Goal: Book appointment/travel/reservation

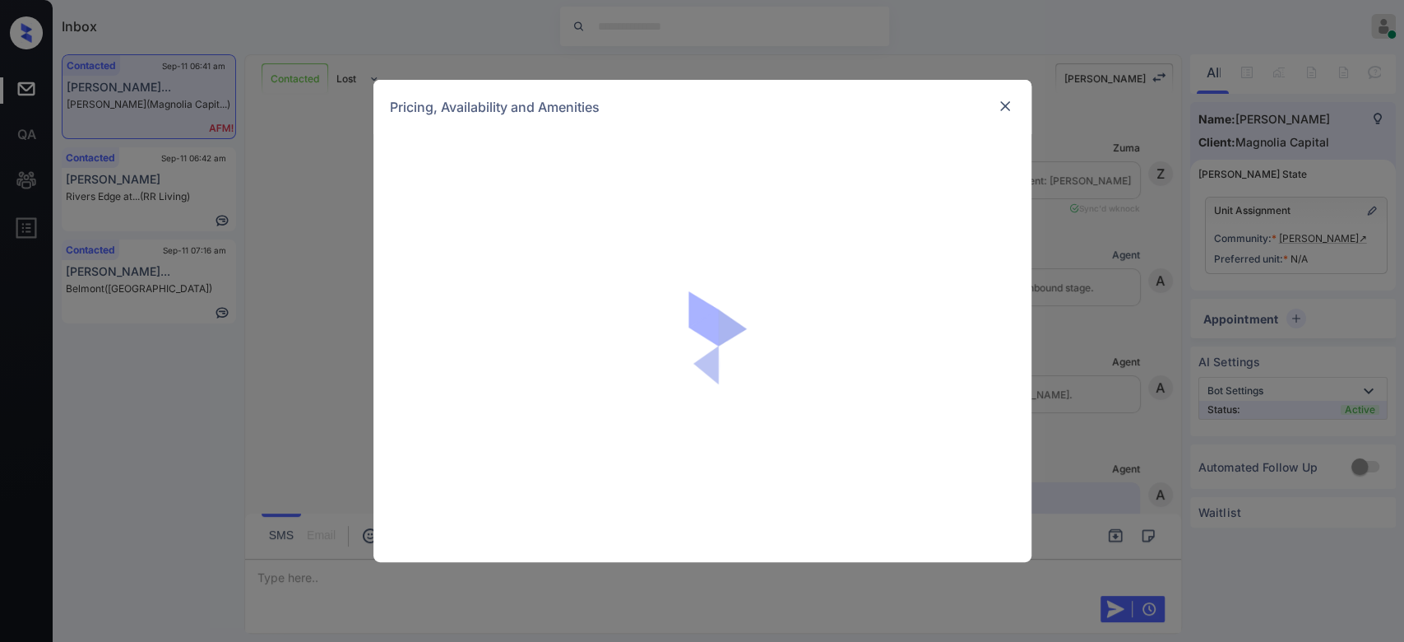
scroll to position [1563, 0]
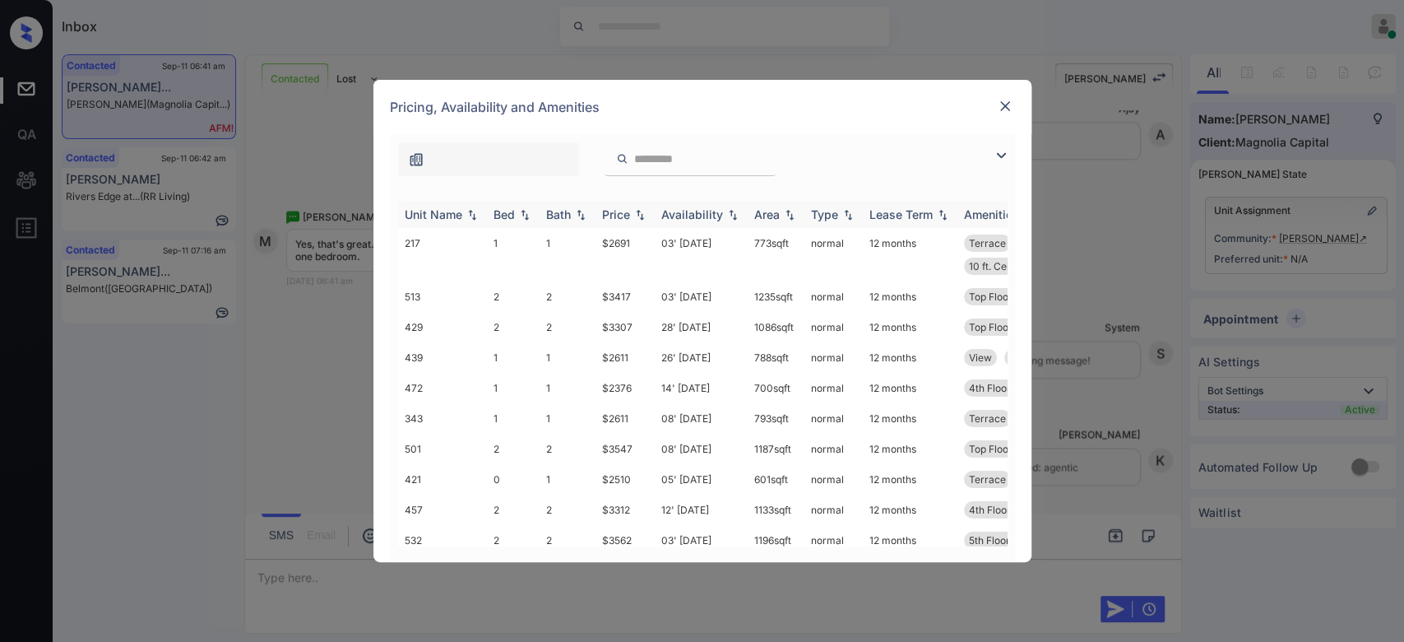
click at [605, 214] on div "Price" at bounding box center [616, 214] width 28 height 14
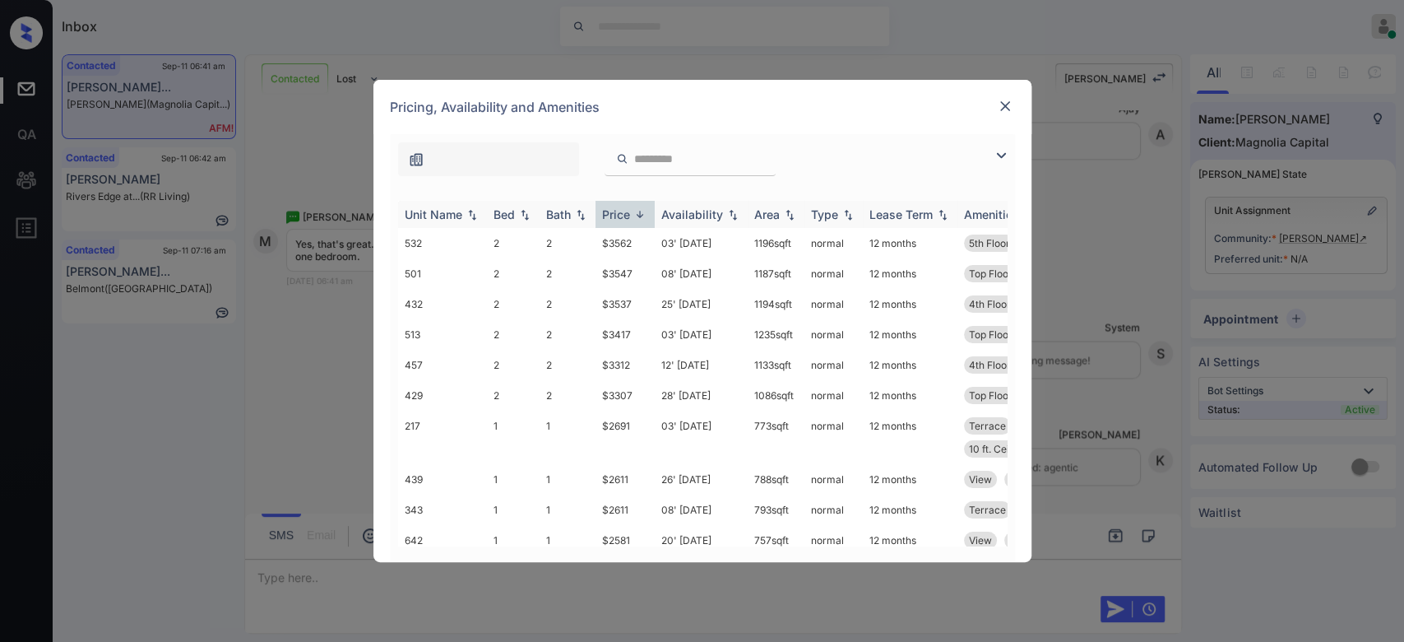
click at [605, 214] on div "Price" at bounding box center [616, 214] width 28 height 14
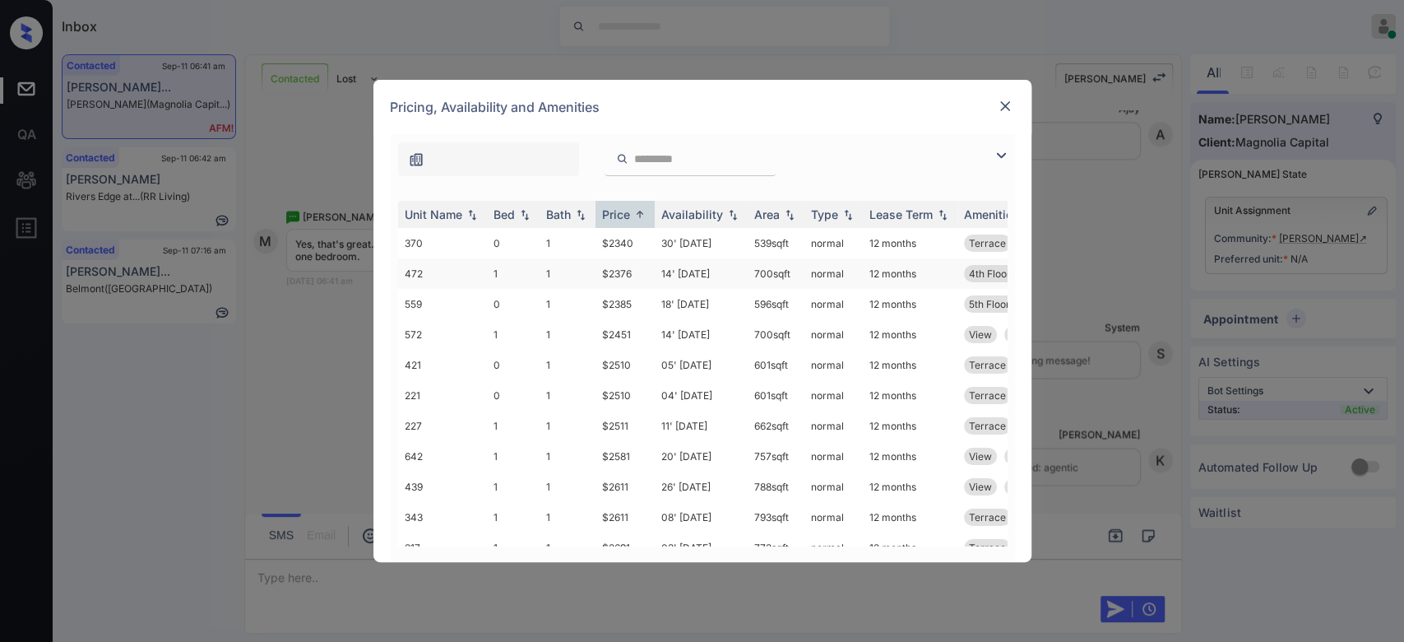
click at [621, 271] on td "$2376" at bounding box center [625, 273] width 59 height 30
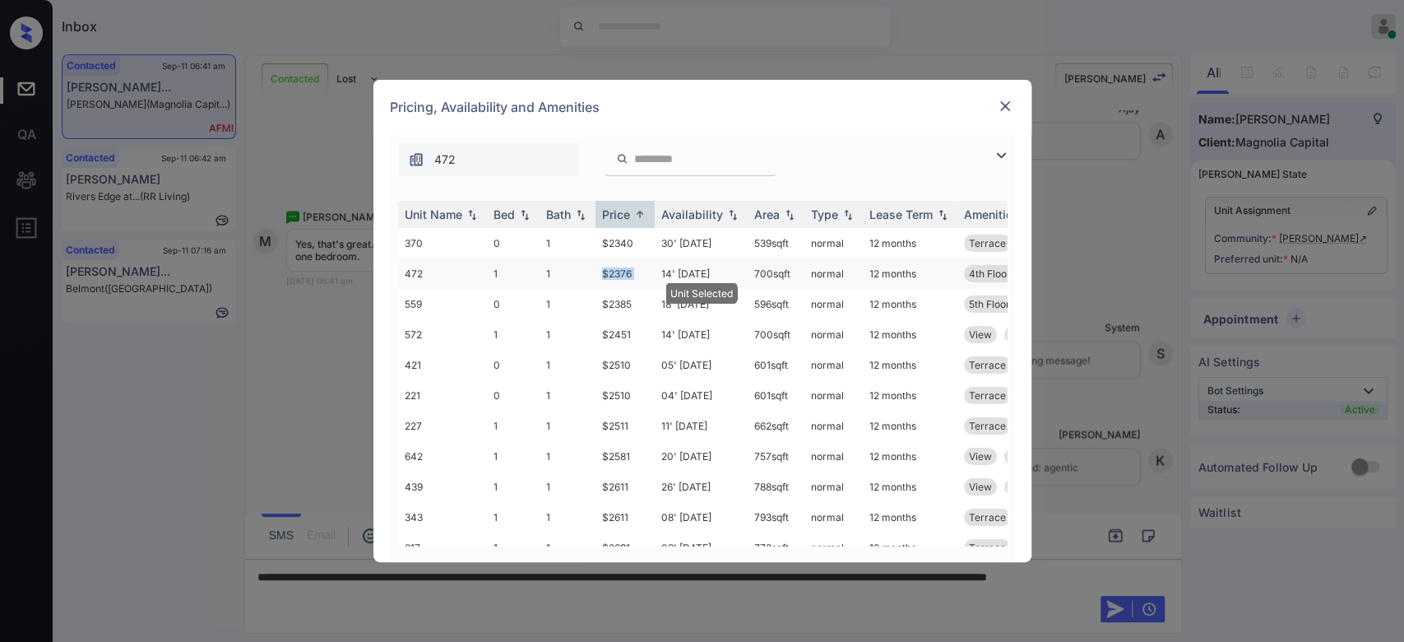
click at [621, 271] on td "$2376" at bounding box center [625, 273] width 59 height 30
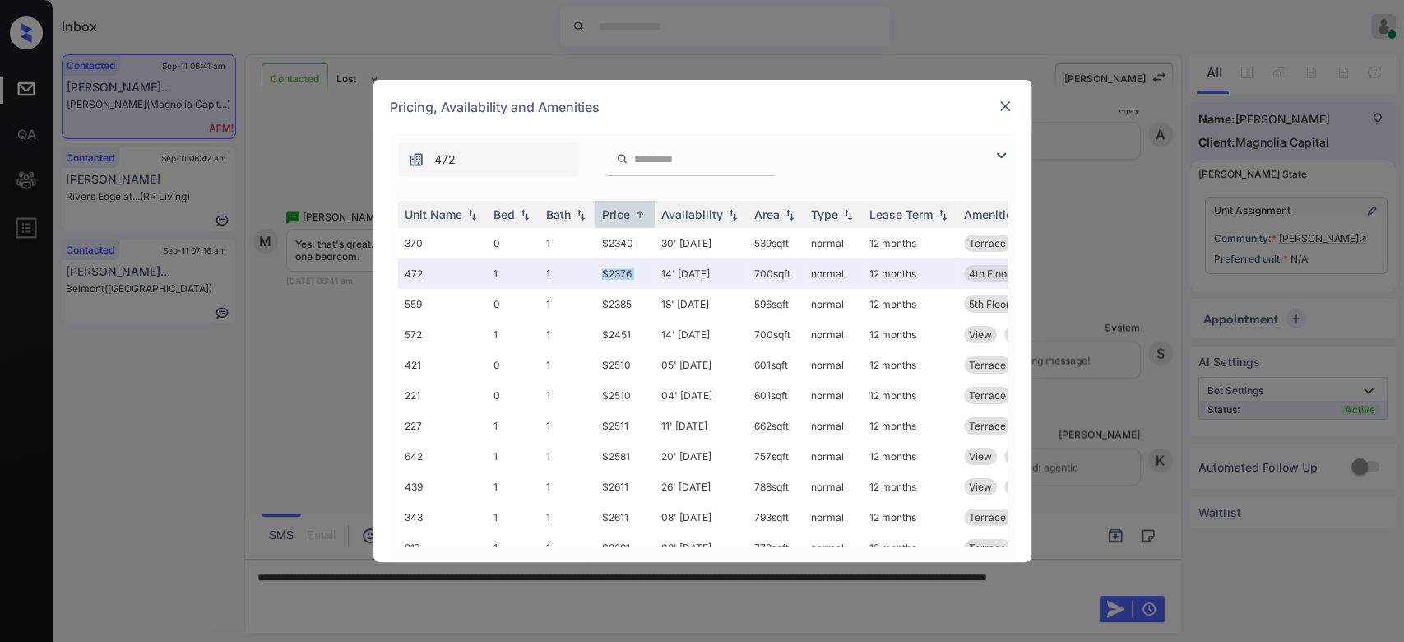
click at [1000, 107] on img at bounding box center [1005, 106] width 16 height 16
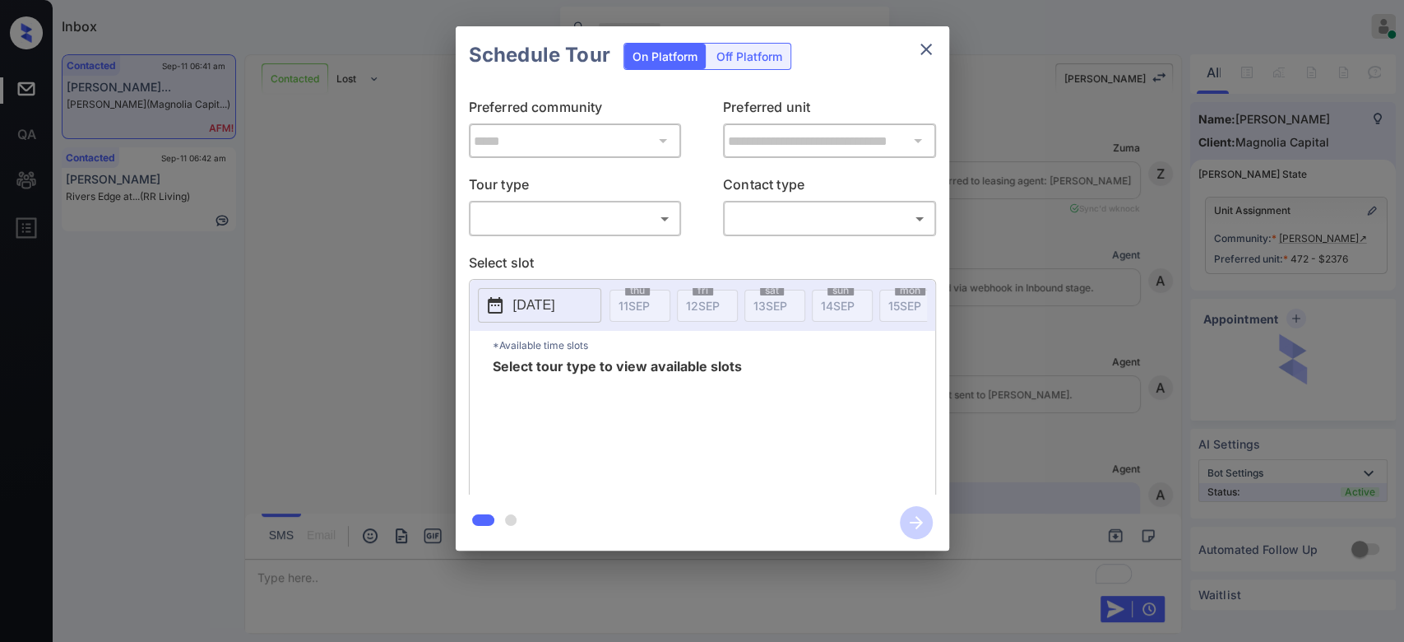
scroll to position [1175, 0]
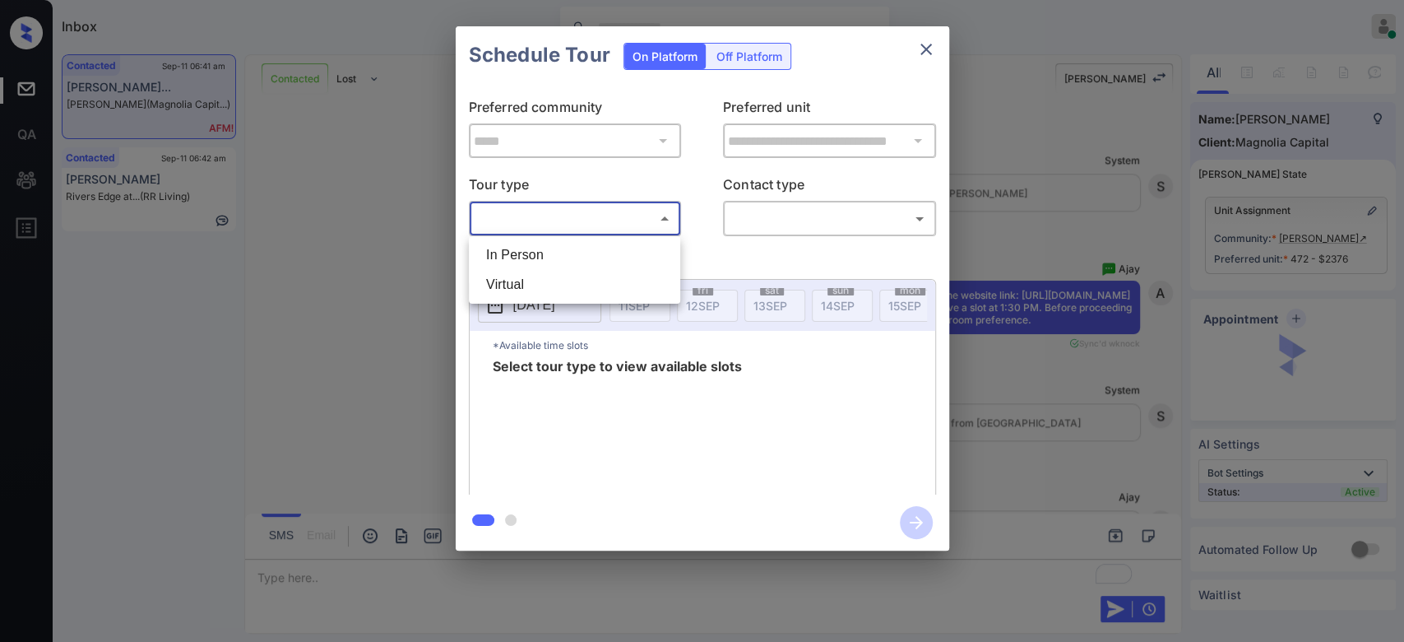
drag, startPoint x: 570, startPoint y: 209, endPoint x: 570, endPoint y: 262, distance: 52.6
click at [570, 262] on body "Inbox Mukesh Online Set yourself offline Set yourself on break Profile Switch t…" at bounding box center [702, 321] width 1404 height 642
click at [570, 262] on li "In Person" at bounding box center [574, 255] width 203 height 30
type input "********"
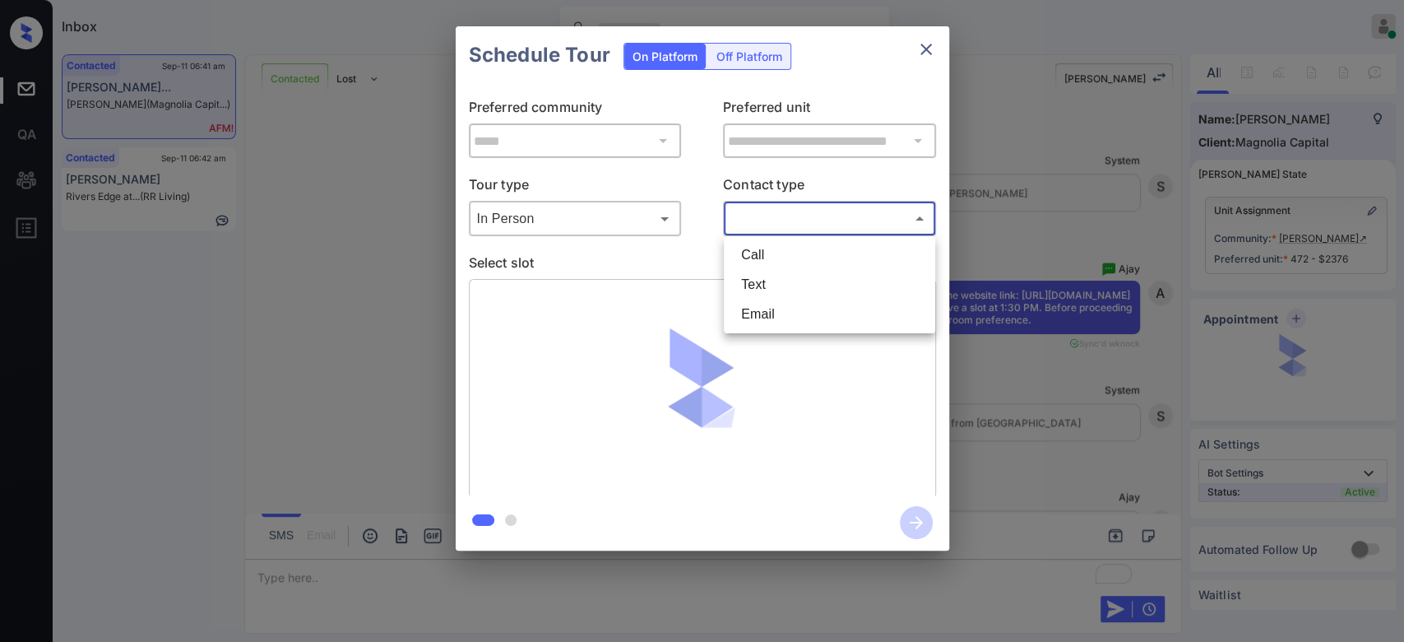
click at [795, 208] on body "Inbox Mukesh Online Set yourself offline Set yourself on break Profile Switch t…" at bounding box center [702, 321] width 1404 height 642
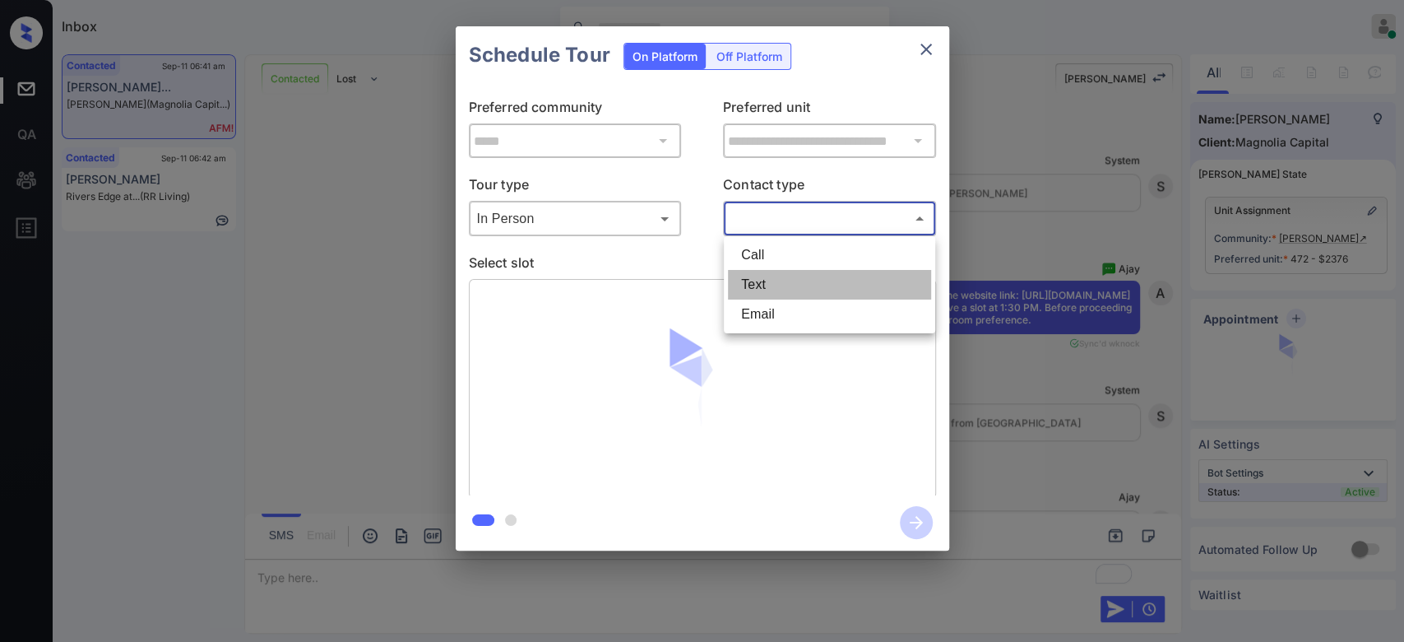
click at [776, 280] on li "Text" at bounding box center [829, 285] width 203 height 30
type input "****"
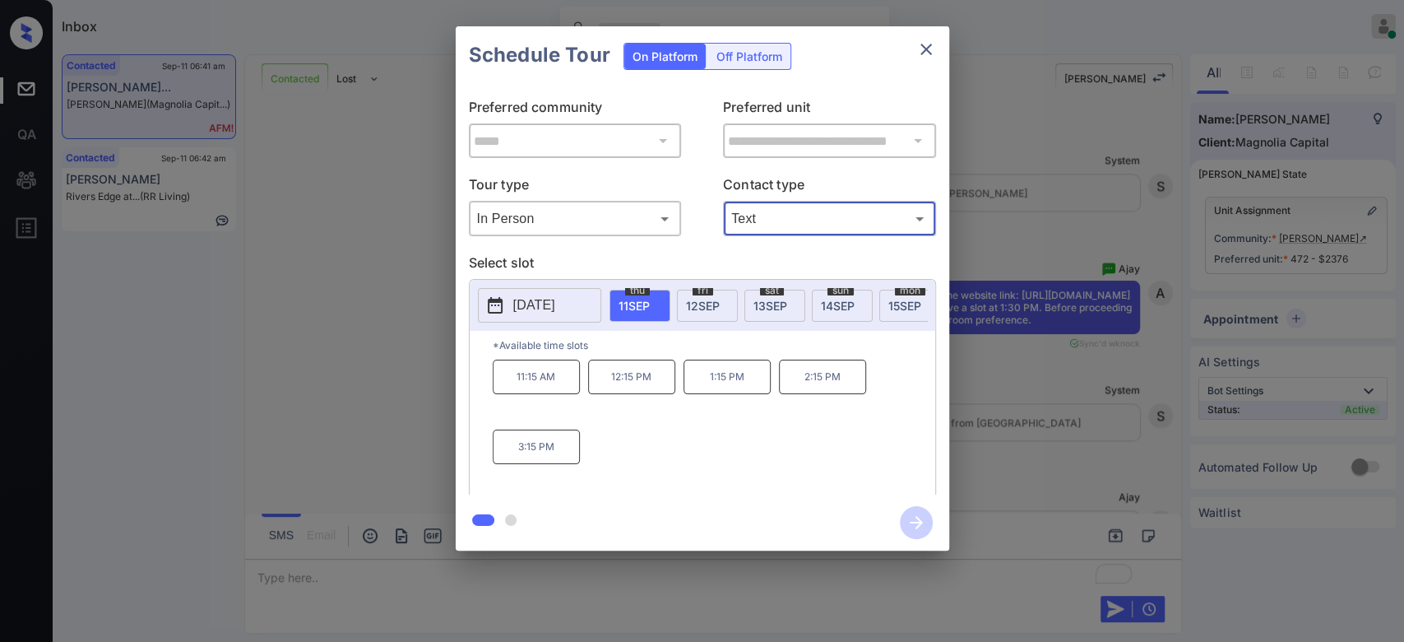
click at [720, 296] on div "[DATE]" at bounding box center [707, 306] width 61 height 32
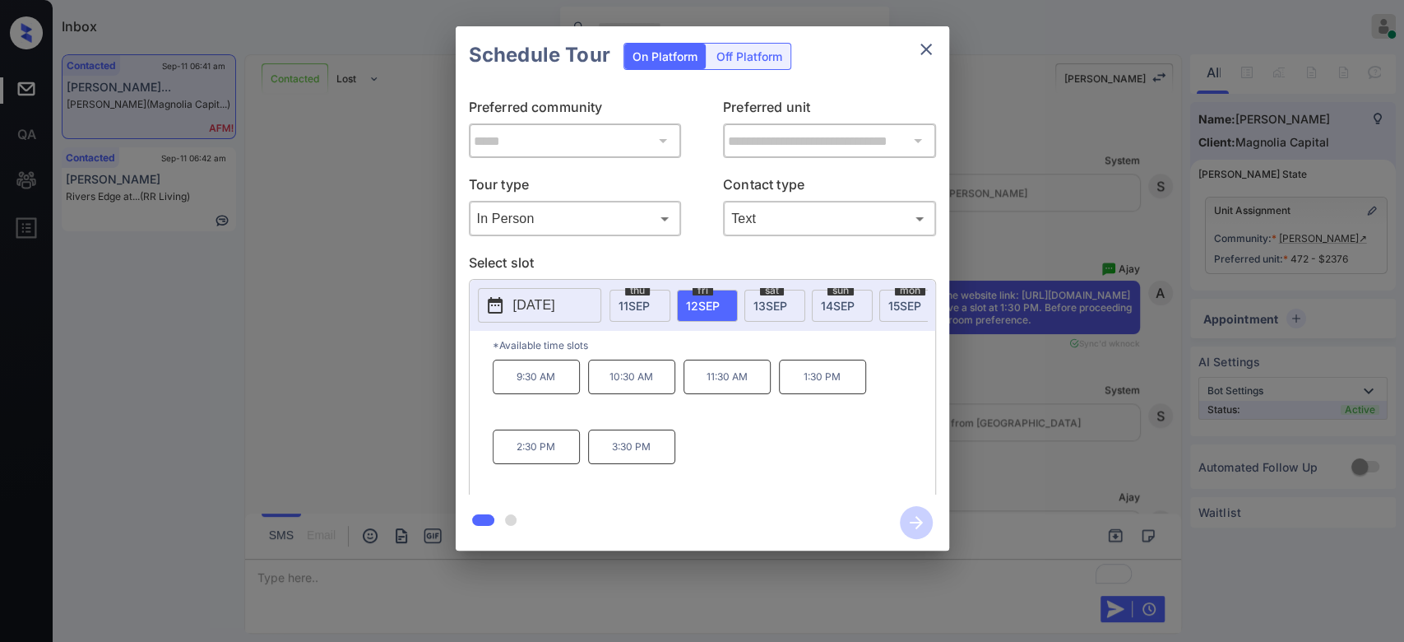
click at [819, 394] on p "1:30 PM" at bounding box center [822, 376] width 87 height 35
click at [911, 533] on icon "button" at bounding box center [916, 522] width 33 height 33
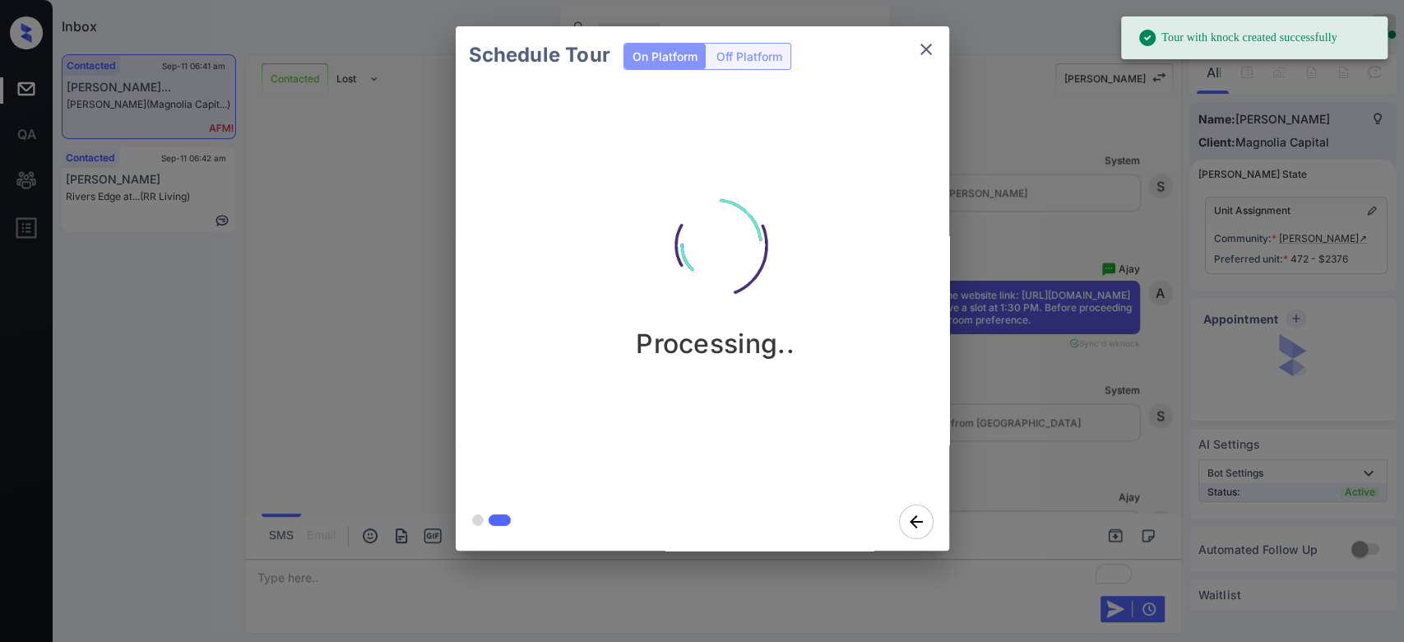
click at [1027, 369] on div "Schedule Tour On Platform Off Platform Processing.." at bounding box center [702, 288] width 1404 height 577
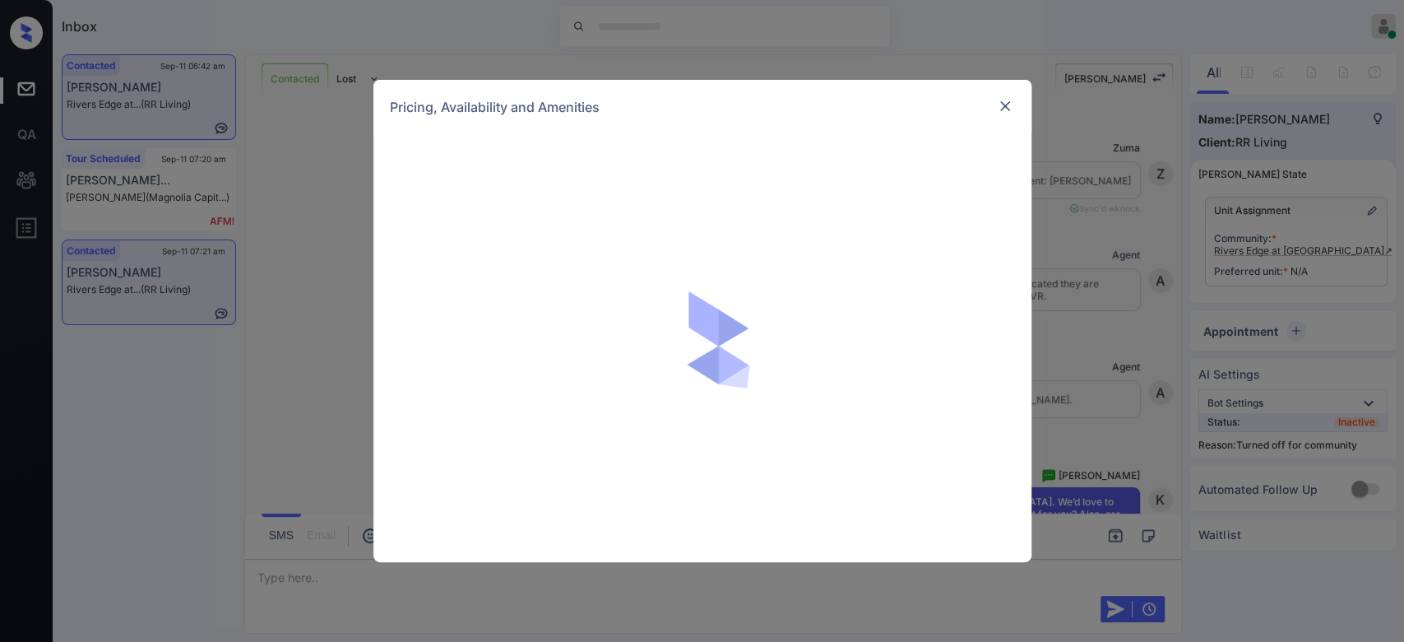
scroll to position [2675, 0]
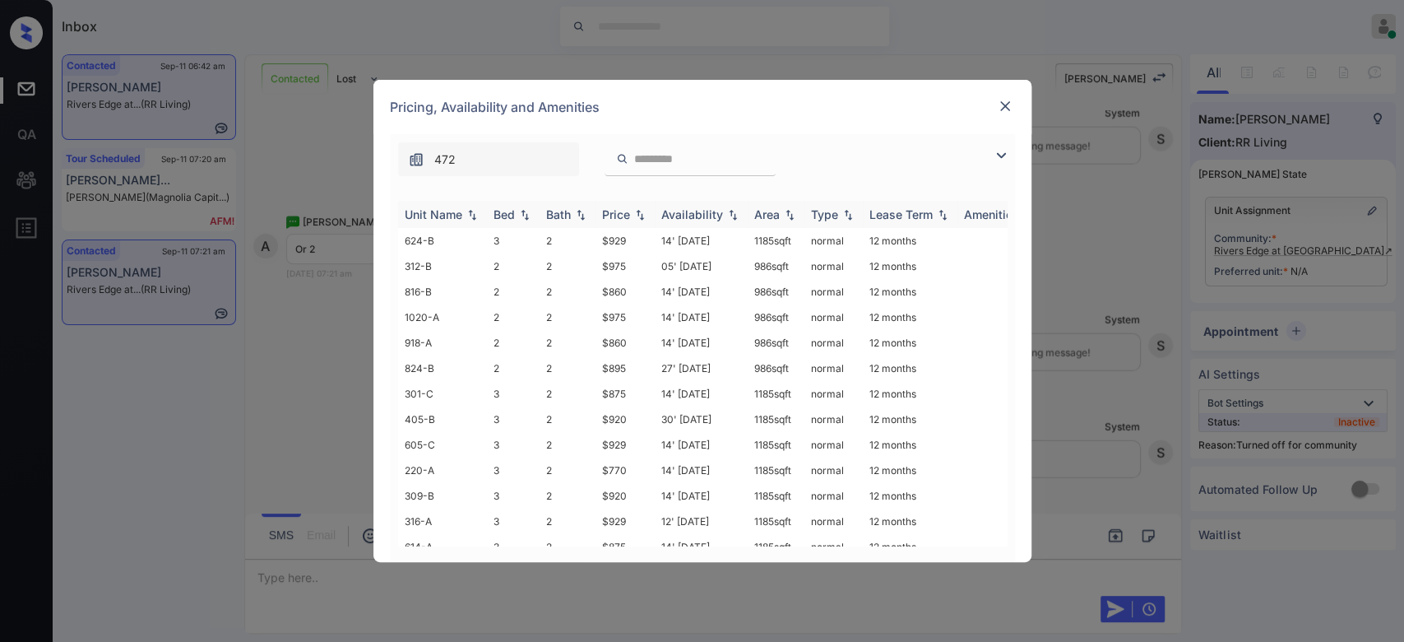
click at [612, 211] on div "Price" at bounding box center [616, 214] width 28 height 14
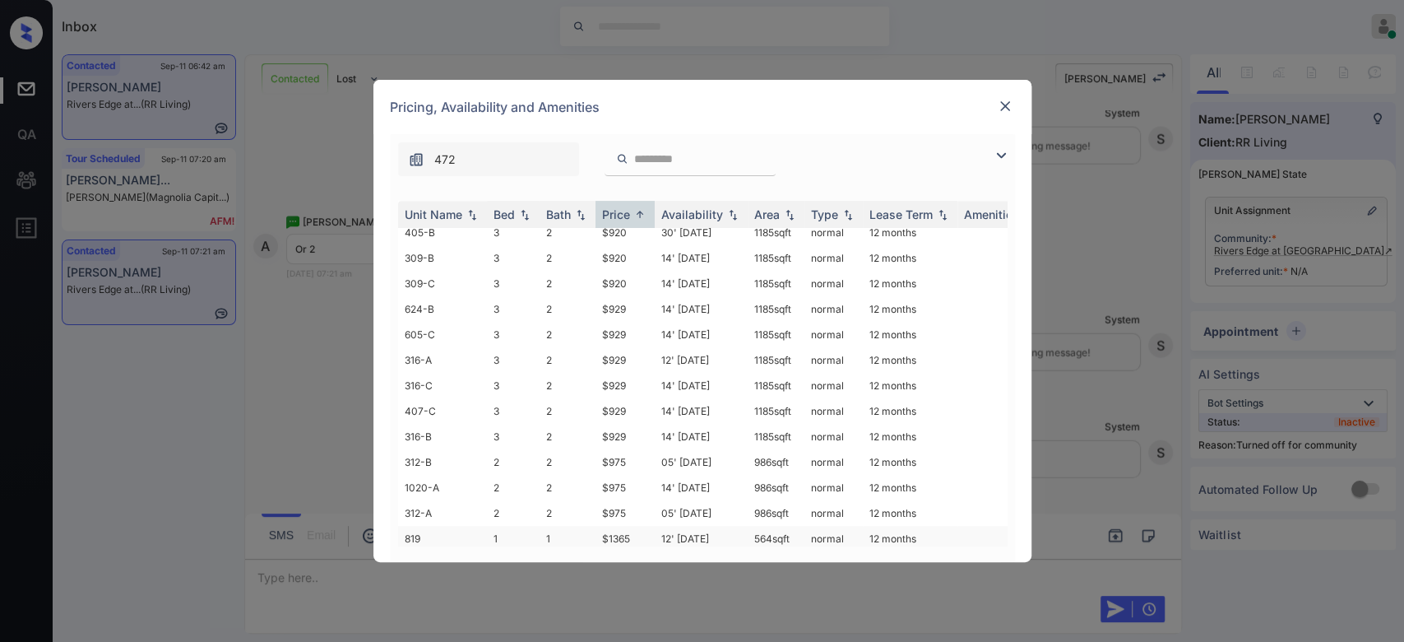
click at [617, 526] on td "$1365" at bounding box center [625, 538] width 59 height 25
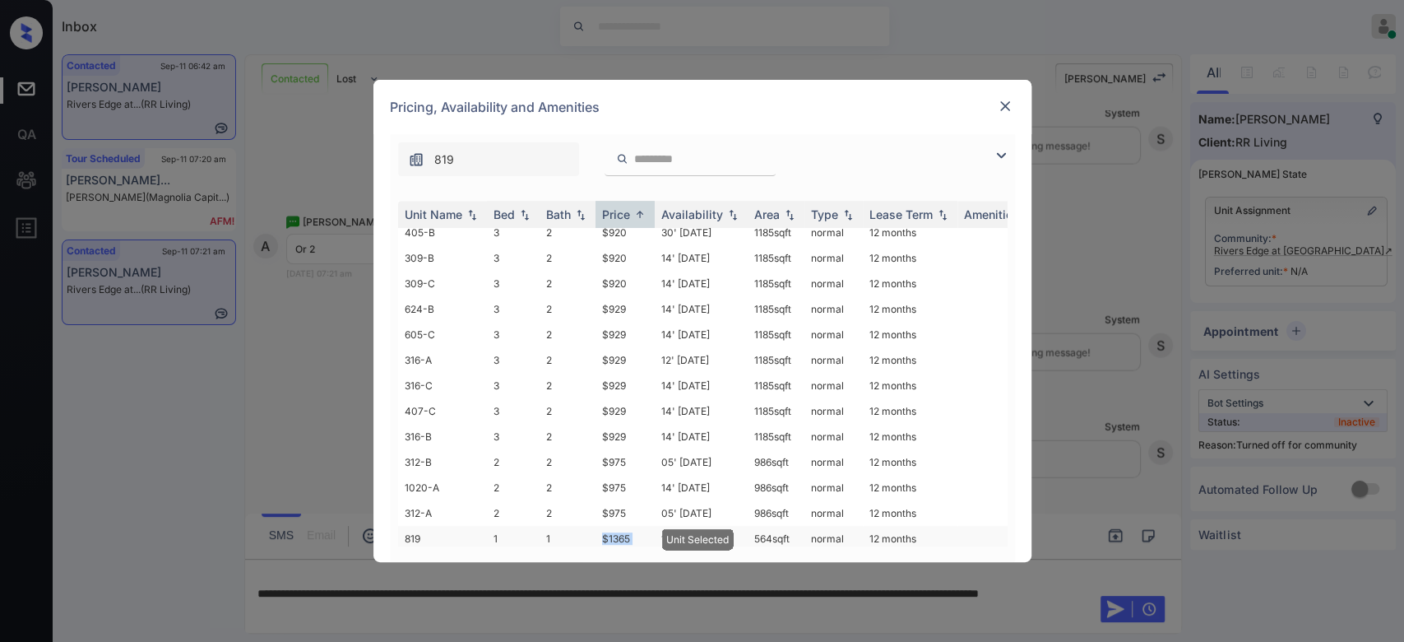
click at [617, 526] on td "$1365" at bounding box center [625, 538] width 59 height 25
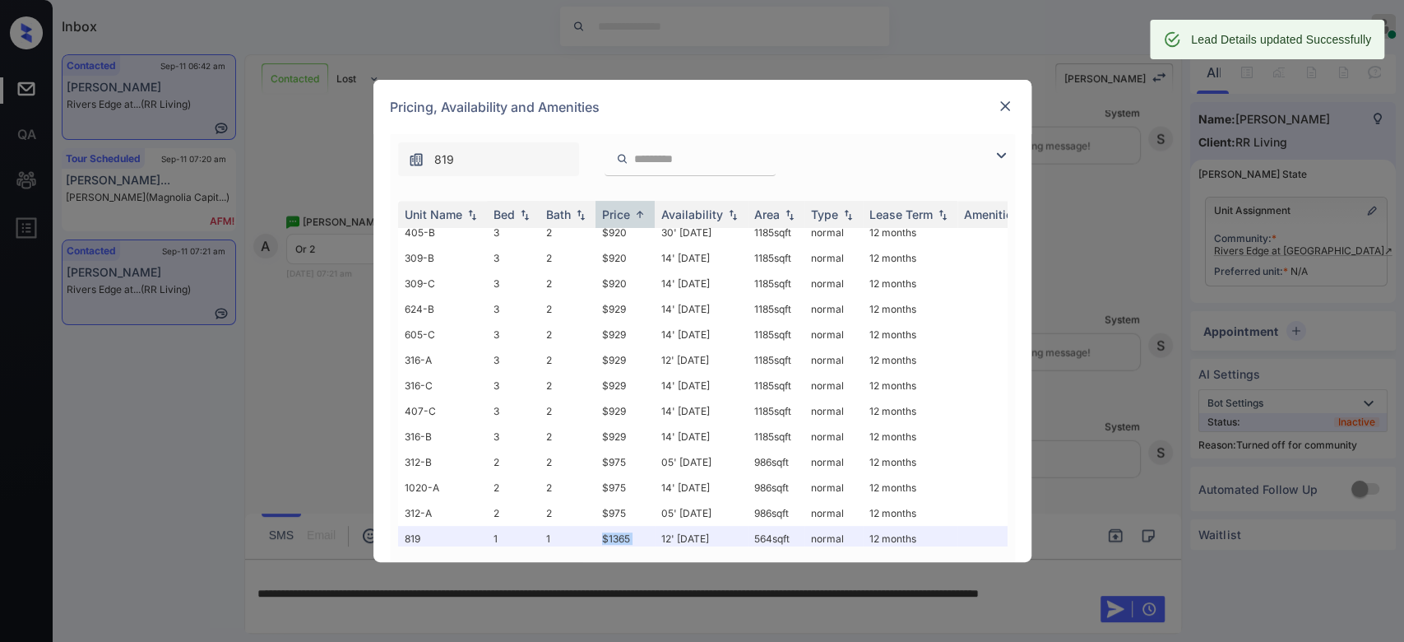
click at [1004, 100] on img at bounding box center [1005, 106] width 16 height 16
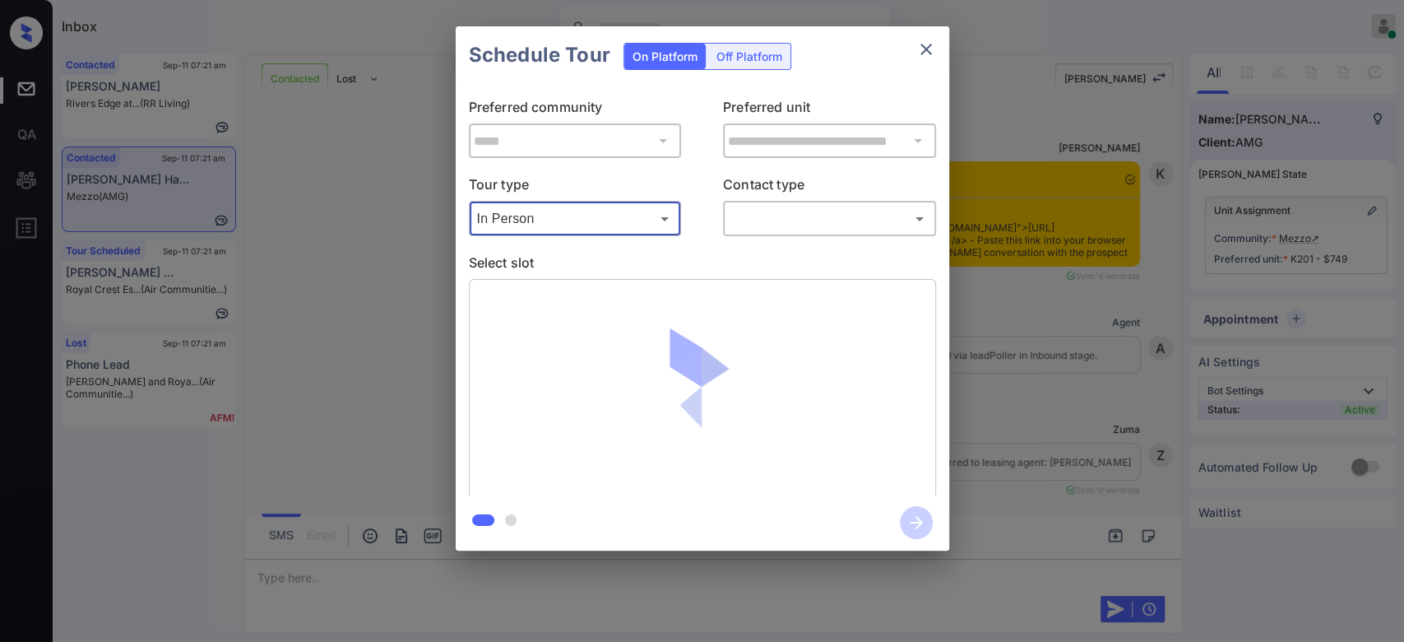
scroll to position [1587, 0]
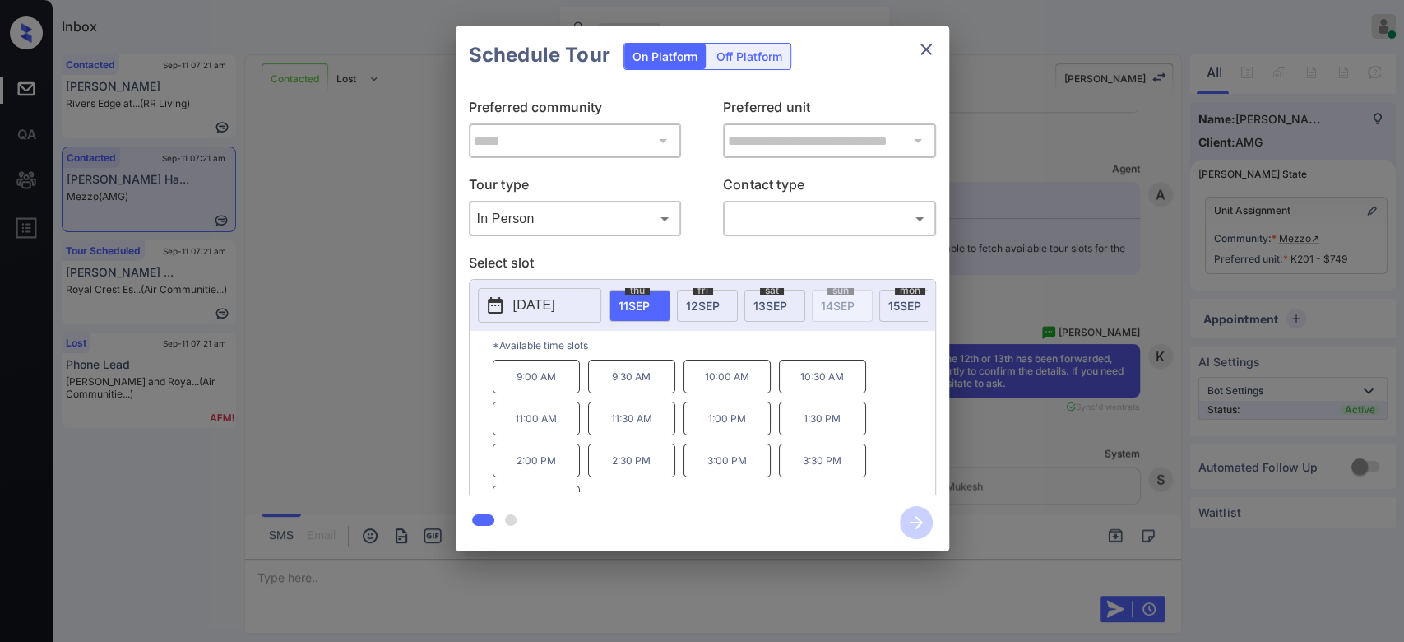
click at [716, 299] on span "12 SEP" at bounding box center [703, 306] width 34 height 14
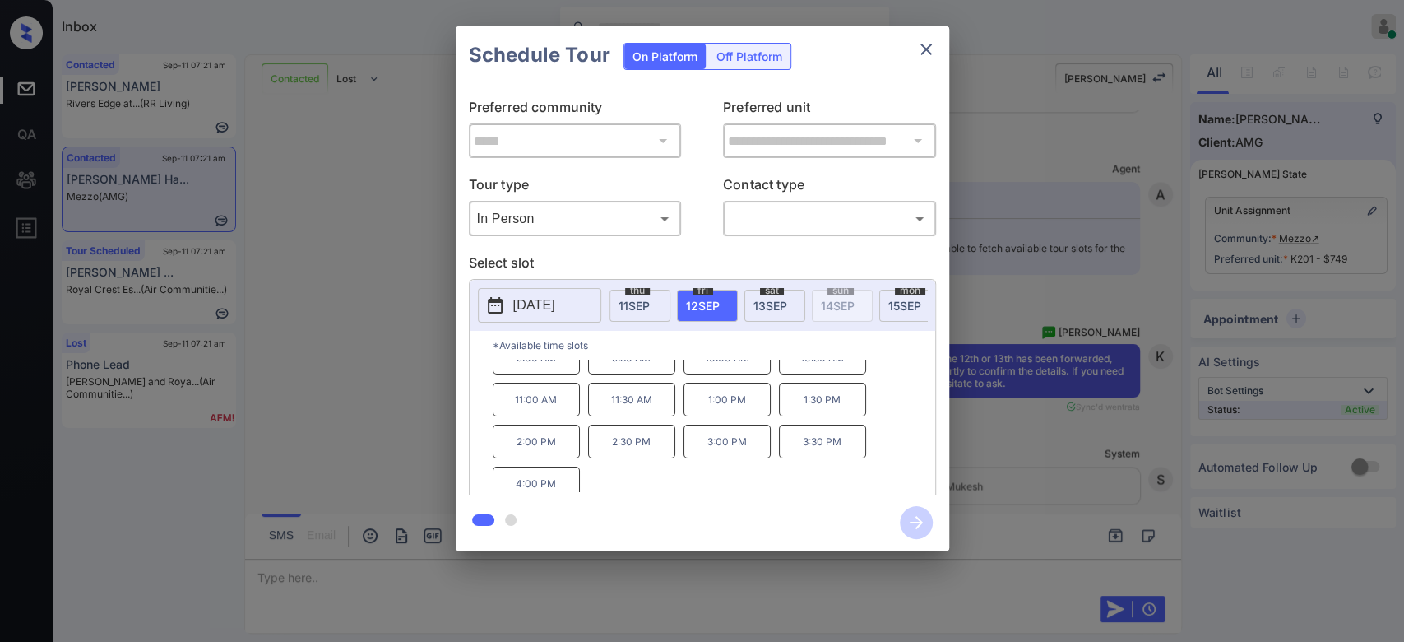
scroll to position [26, 0]
click at [923, 35] on button "close" at bounding box center [926, 49] width 33 height 33
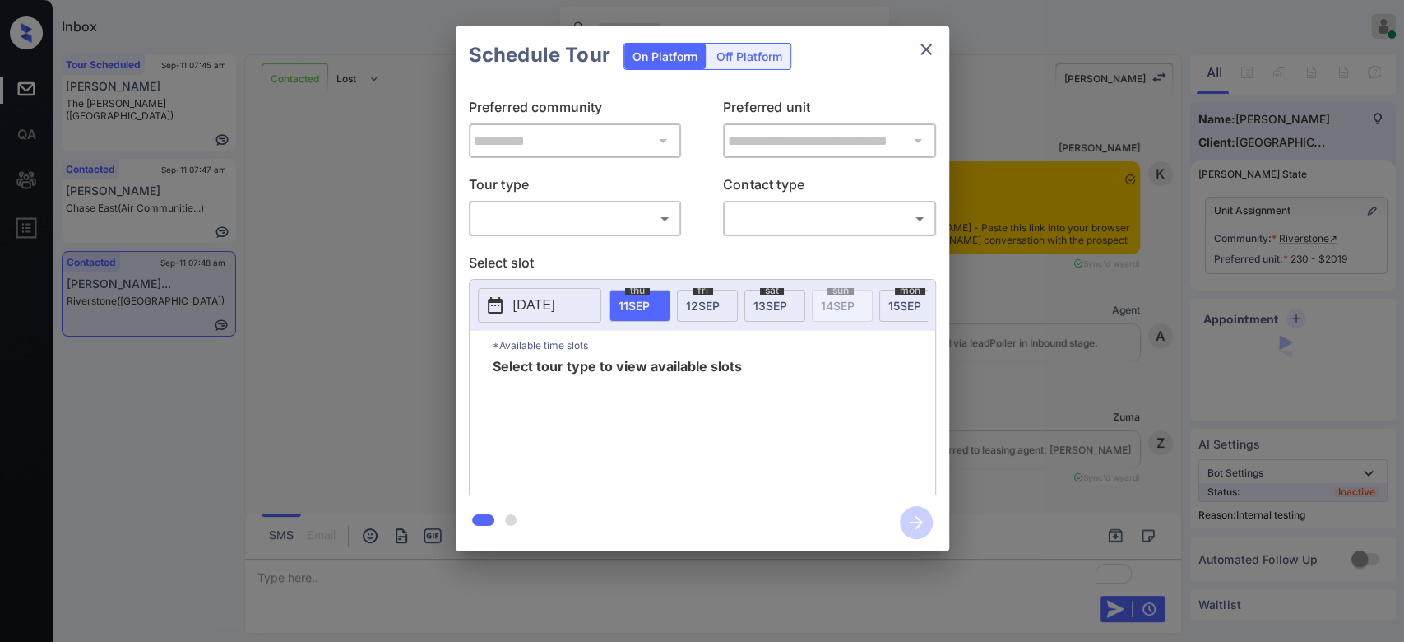
scroll to position [4719, 0]
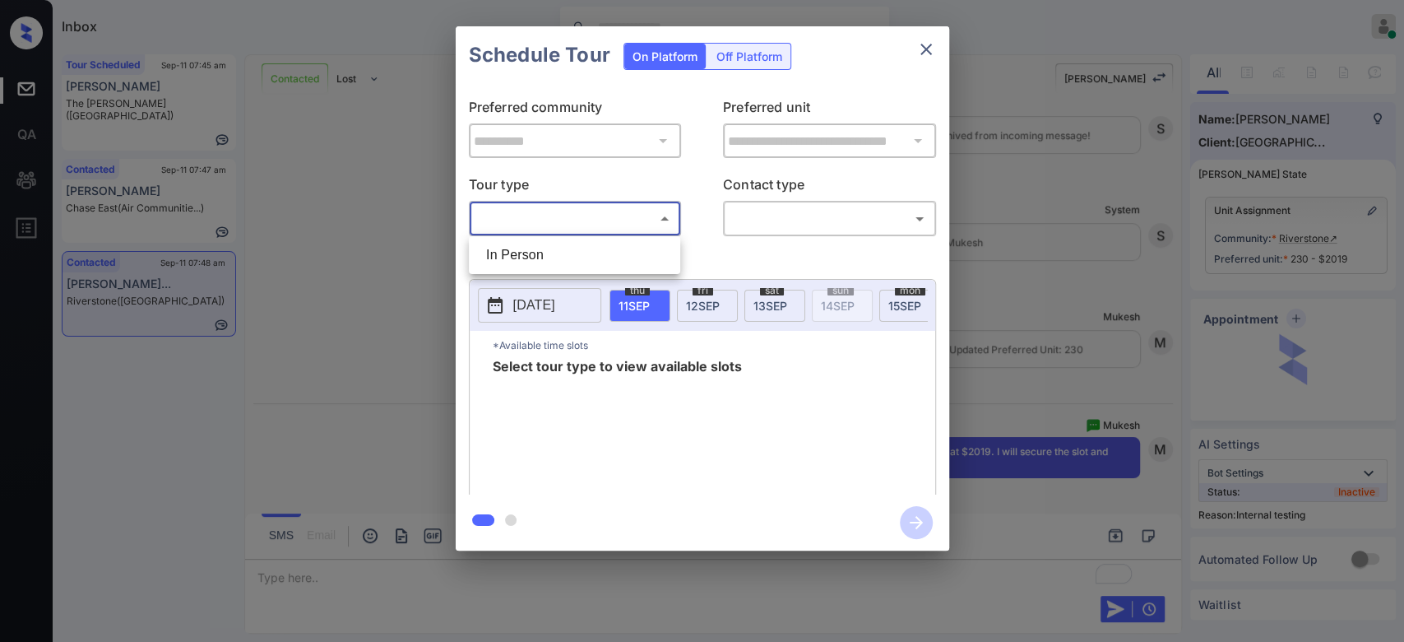
click at [547, 220] on body "Inbox Mukesh Online Set yourself offline Set yourself on break Profile Switch t…" at bounding box center [702, 321] width 1404 height 642
click at [552, 258] on li "In Person" at bounding box center [574, 255] width 203 height 30
type input "********"
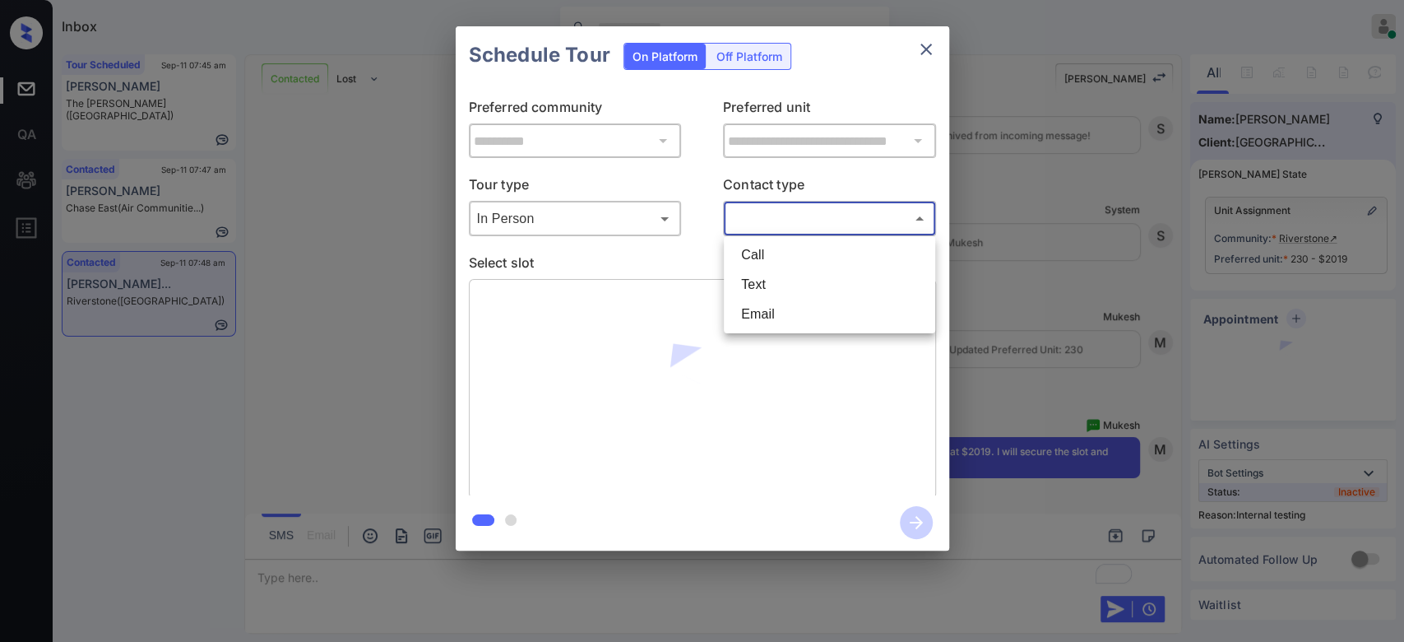
drag, startPoint x: 805, startPoint y: 216, endPoint x: 796, endPoint y: 282, distance: 67.2
click at [796, 282] on body "Inbox Mukesh Online Set yourself offline Set yourself on break Profile Switch t…" at bounding box center [702, 321] width 1404 height 642
click at [796, 282] on li "Text" at bounding box center [829, 285] width 203 height 30
type input "****"
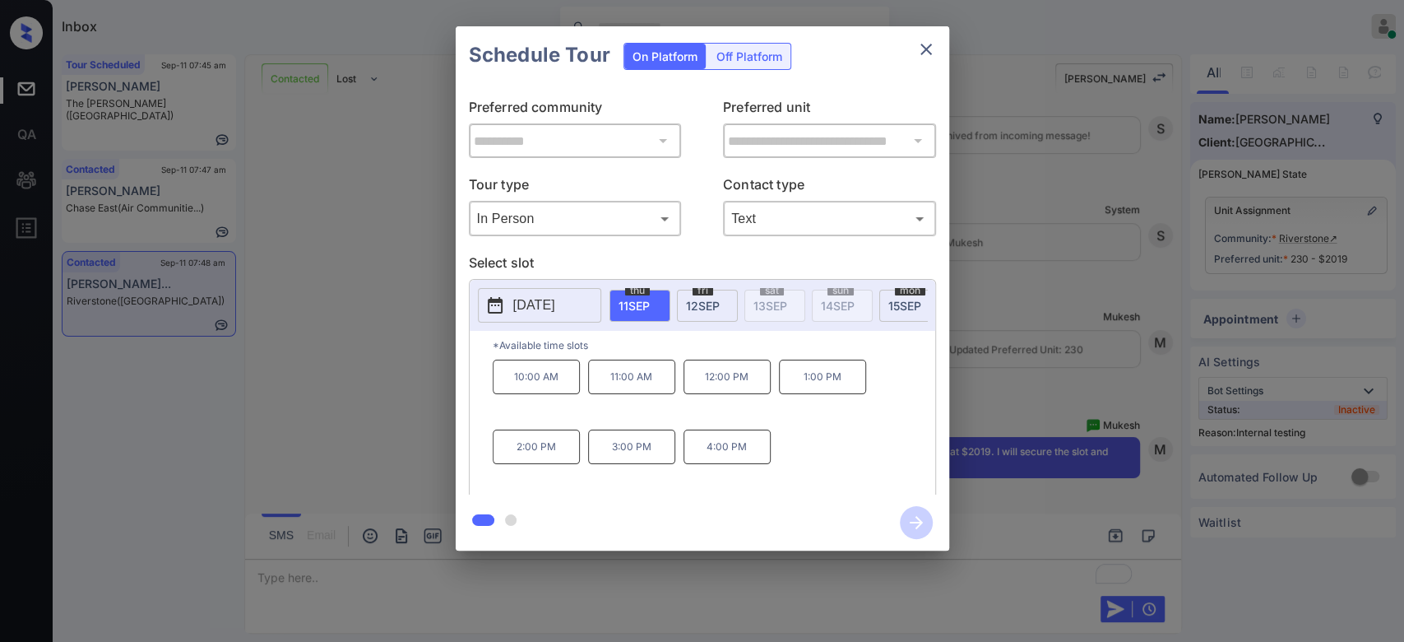
click at [717, 292] on div "[DATE]" at bounding box center [707, 306] width 61 height 32
click at [642, 389] on p "12:00 PM" at bounding box center [631, 376] width 87 height 35
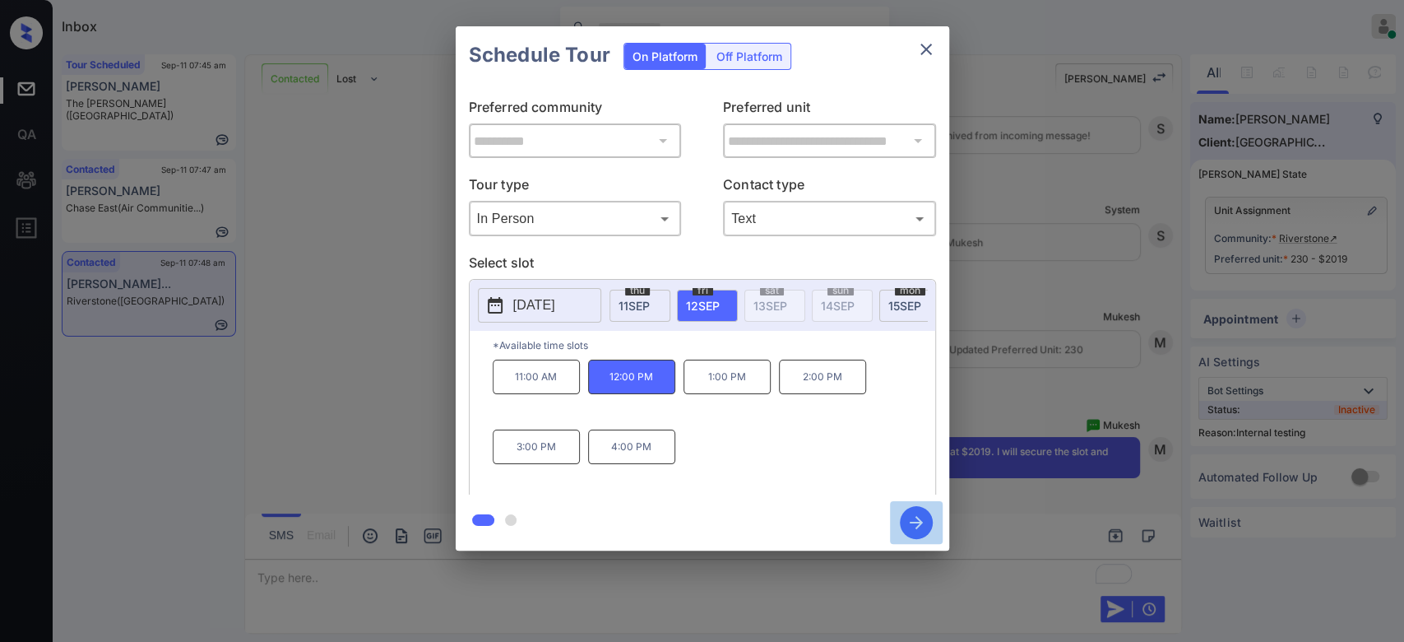
click at [915, 526] on icon "button" at bounding box center [916, 522] width 33 height 33
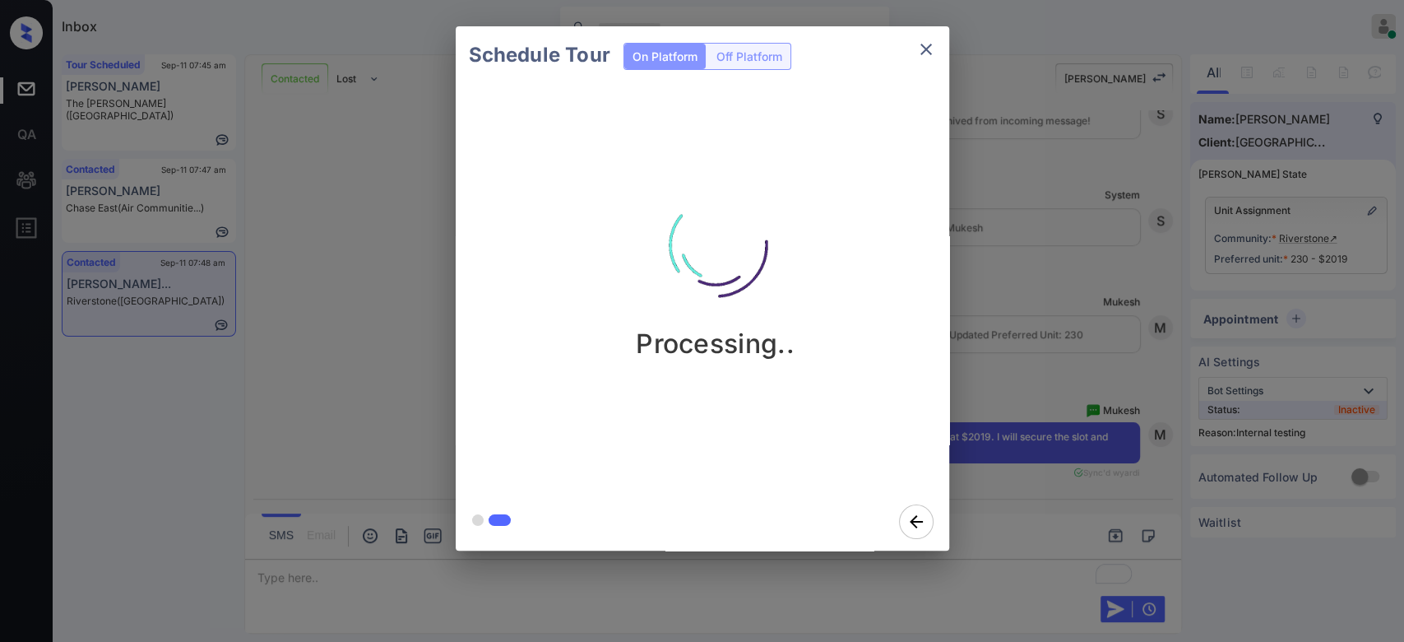
click at [1040, 308] on div "Schedule Tour On Platform Off Platform Processing.." at bounding box center [702, 288] width 1404 height 577
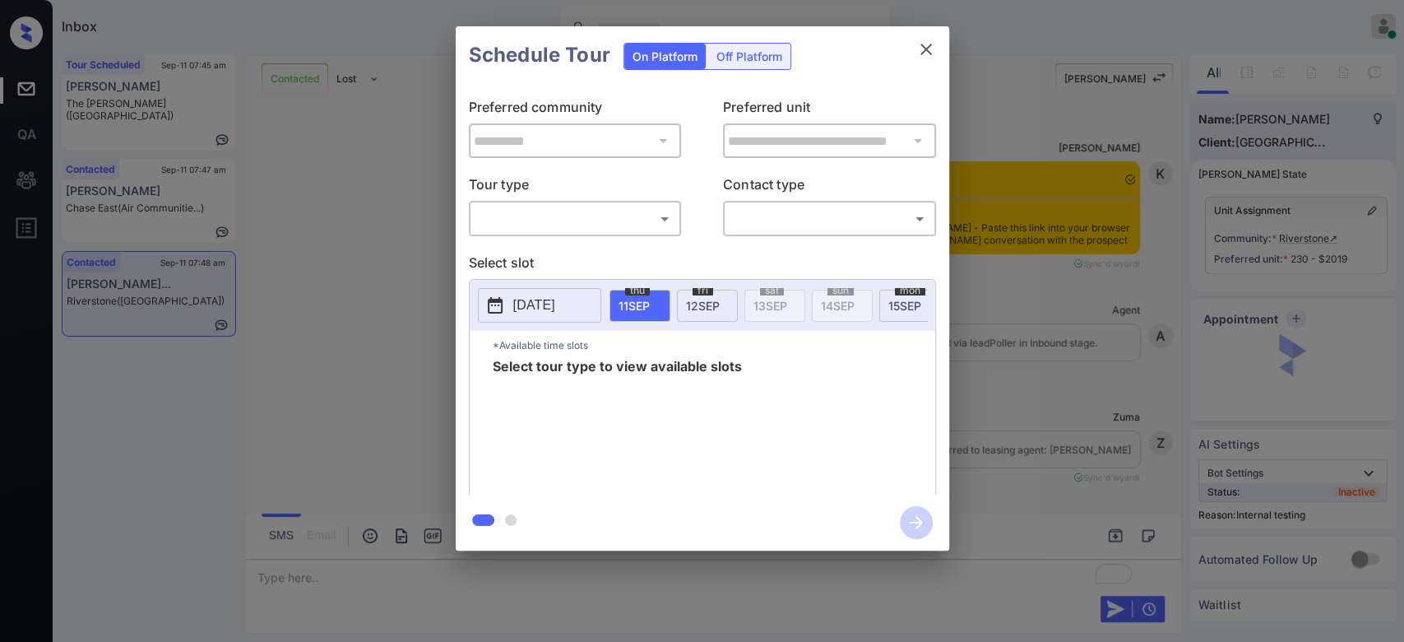
scroll to position [4927, 0]
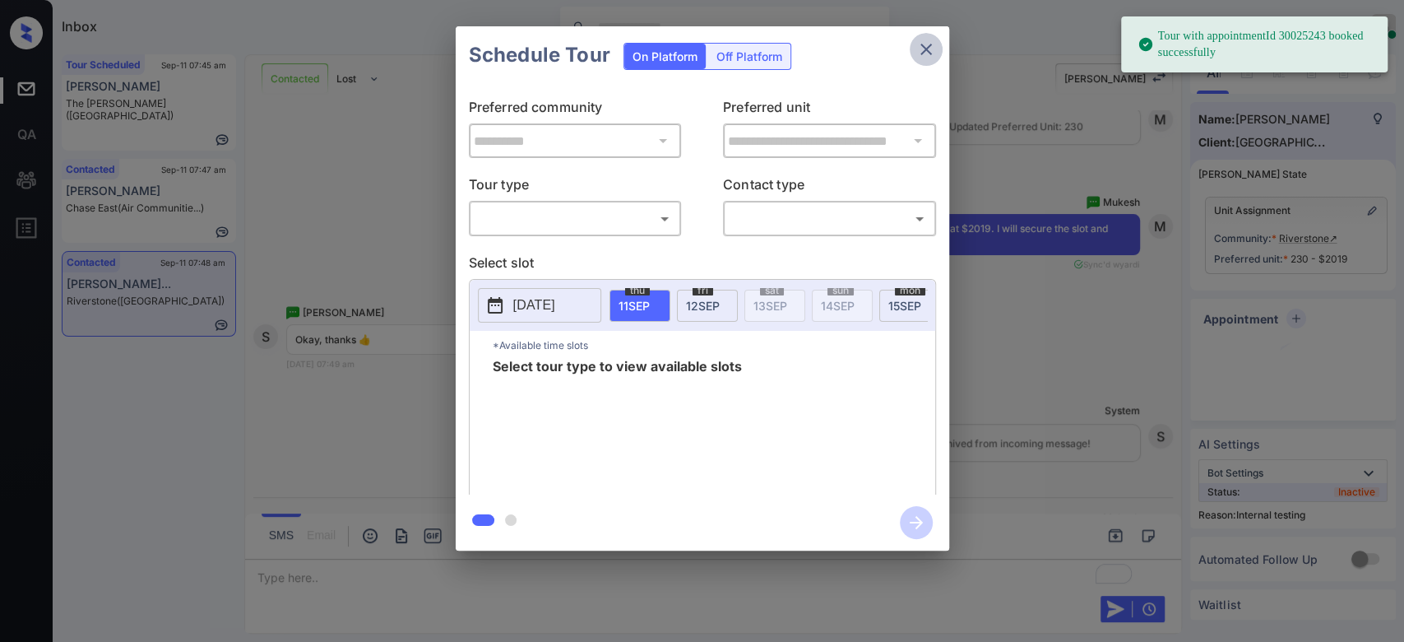
click at [934, 53] on icon "close" at bounding box center [926, 49] width 20 height 20
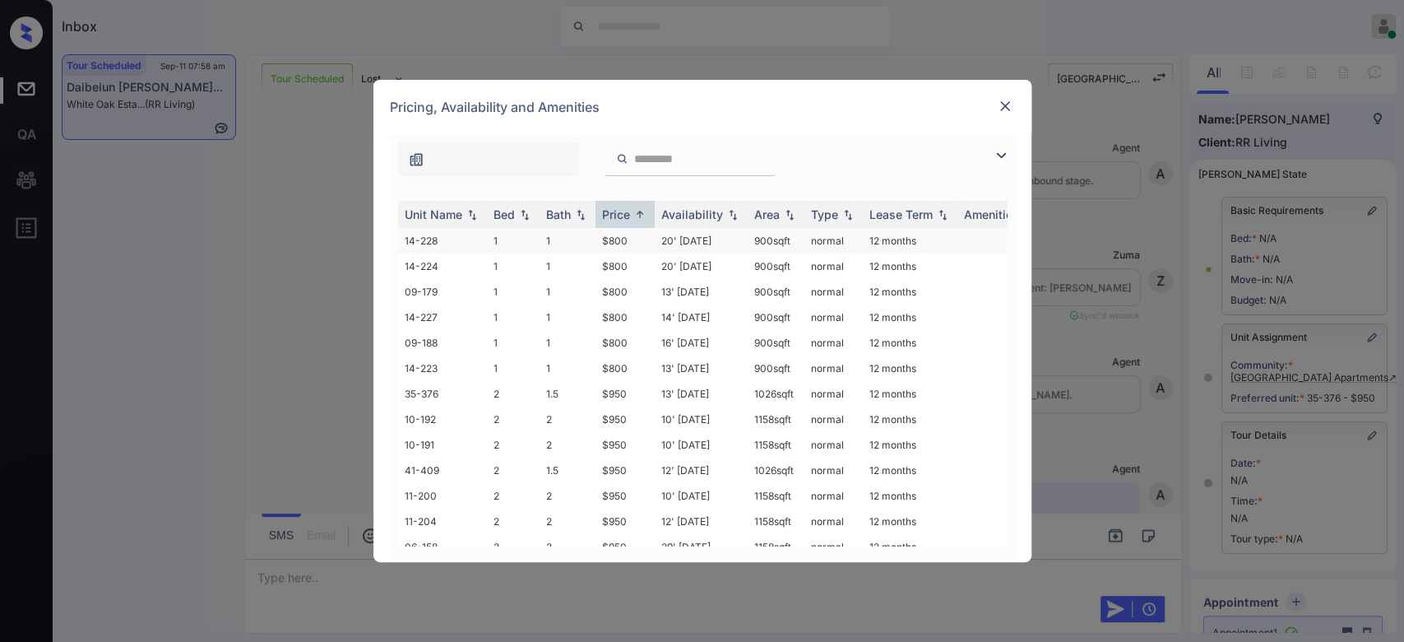
scroll to position [168, 0]
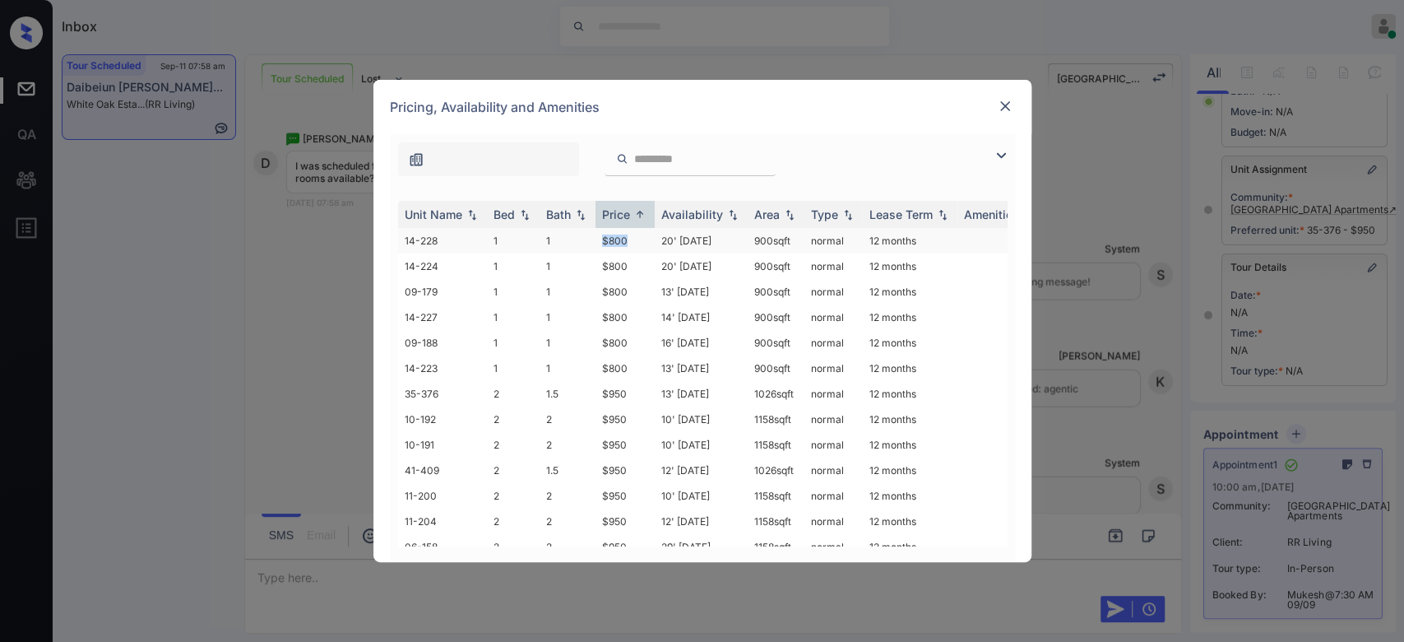
drag, startPoint x: 628, startPoint y: 241, endPoint x: 597, endPoint y: 243, distance: 30.5
click at [597, 243] on td "$800" at bounding box center [625, 240] width 59 height 25
copy td "$800"
click at [1007, 109] on img at bounding box center [1005, 106] width 16 height 16
